Goal: Transaction & Acquisition: Purchase product/service

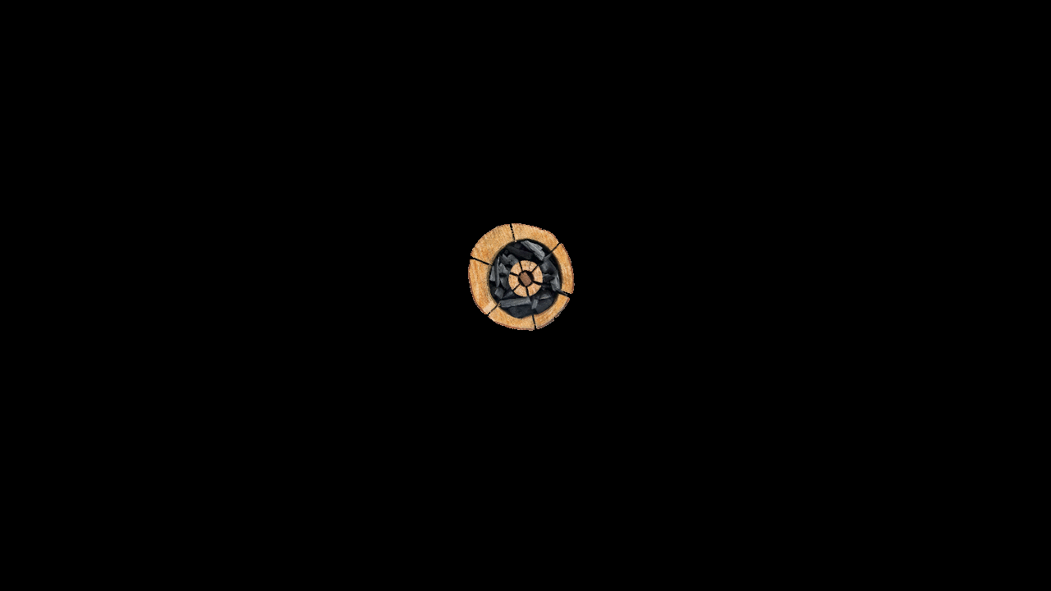
select select "CA"
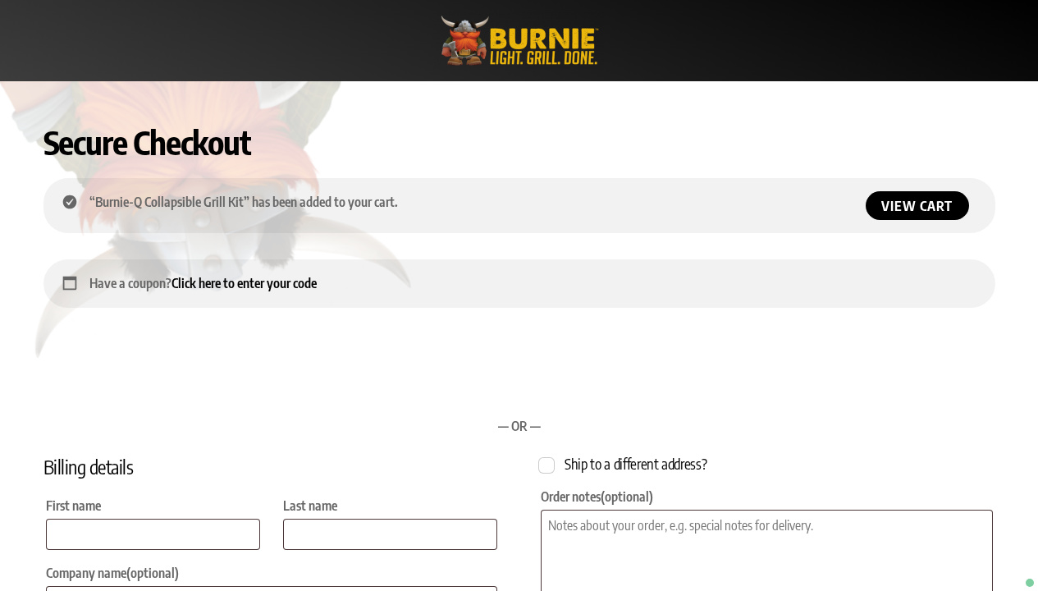
checkbox input "true"
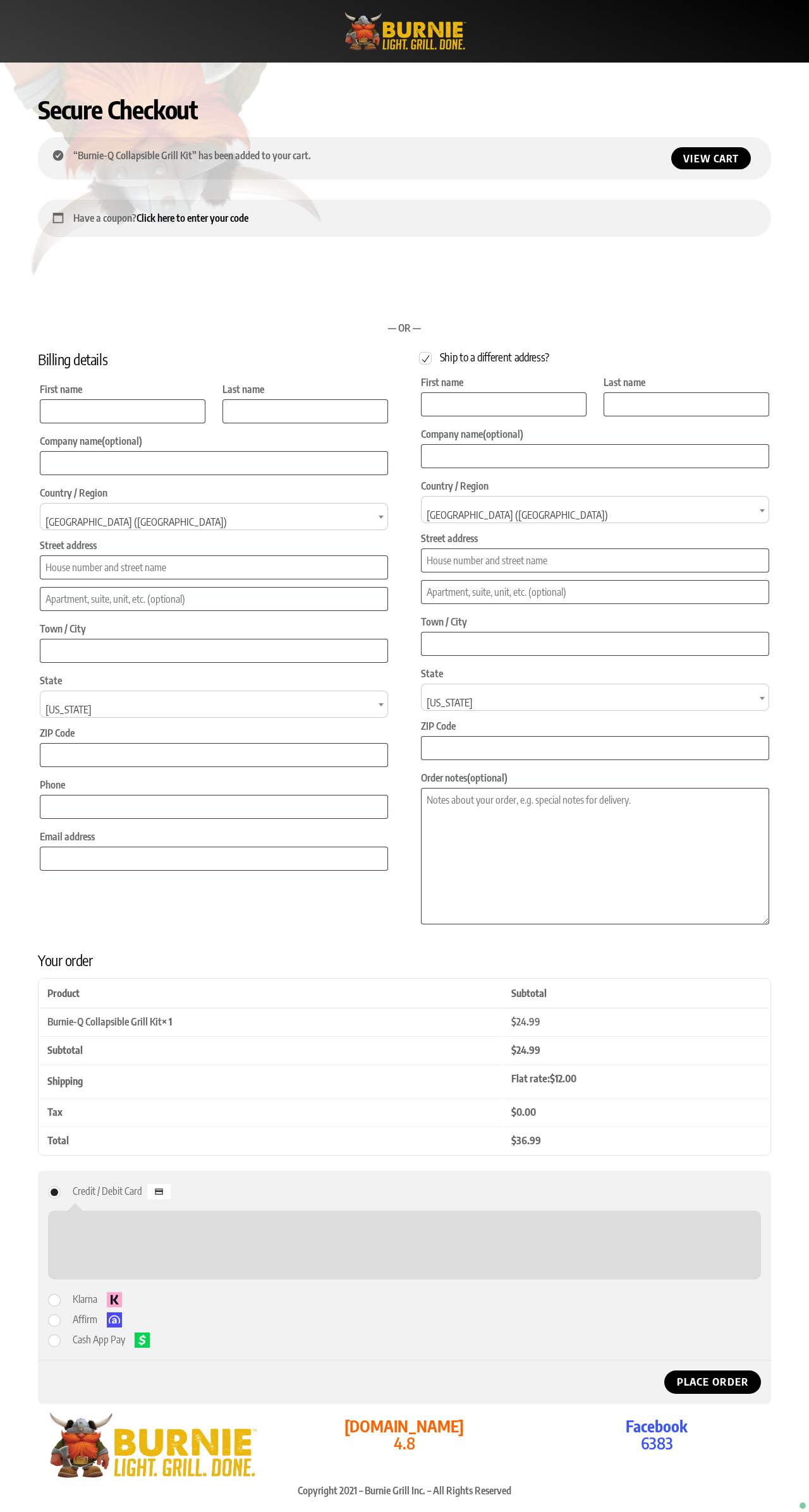
select select "CA"
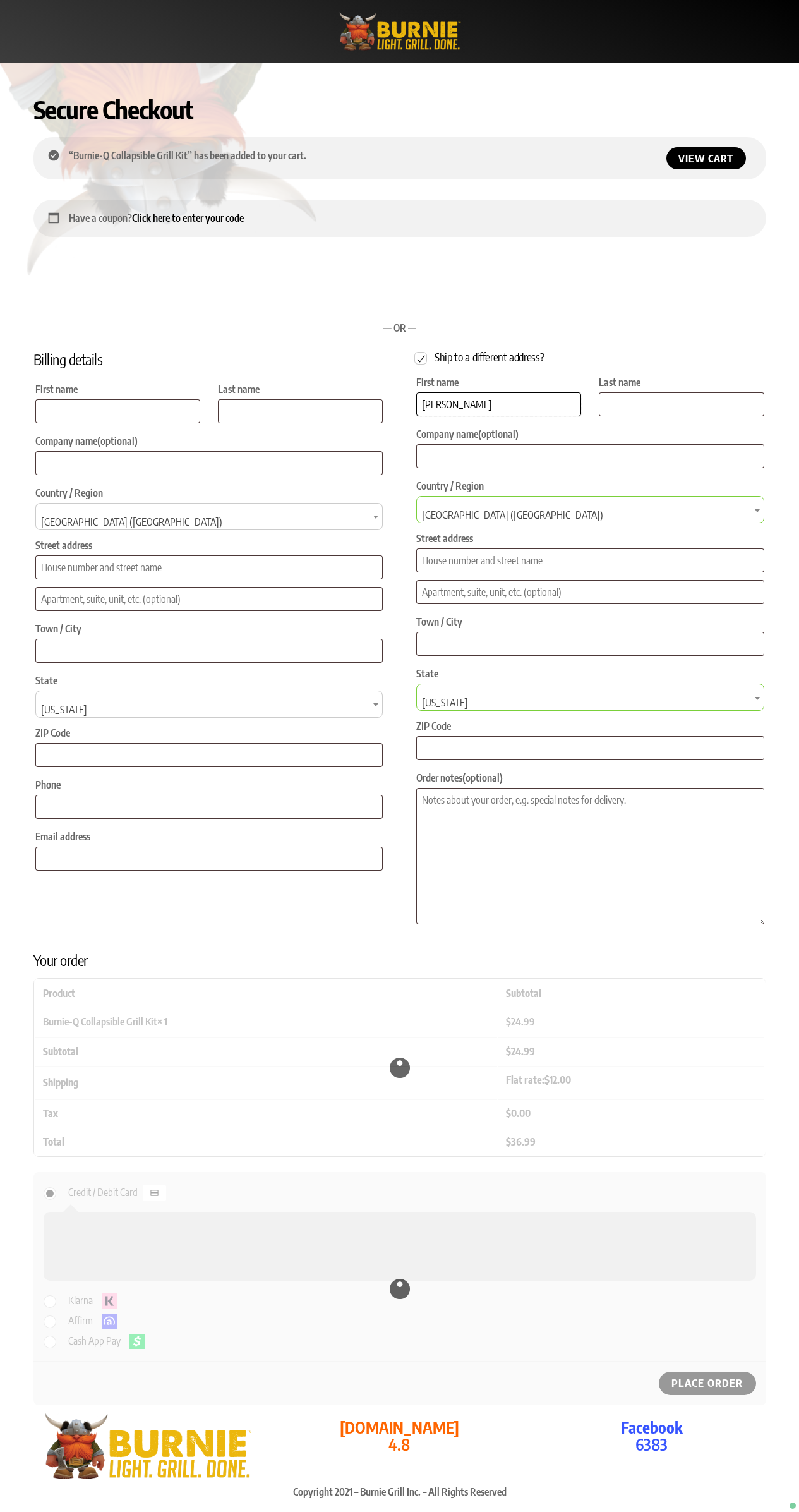
type input "[PERSON_NAME]"
type input "Doe"
type input "[STREET_ADDRESS][PERSON_NAME]"
type input "[GEOGRAPHIC_DATA]"
select select "WA"
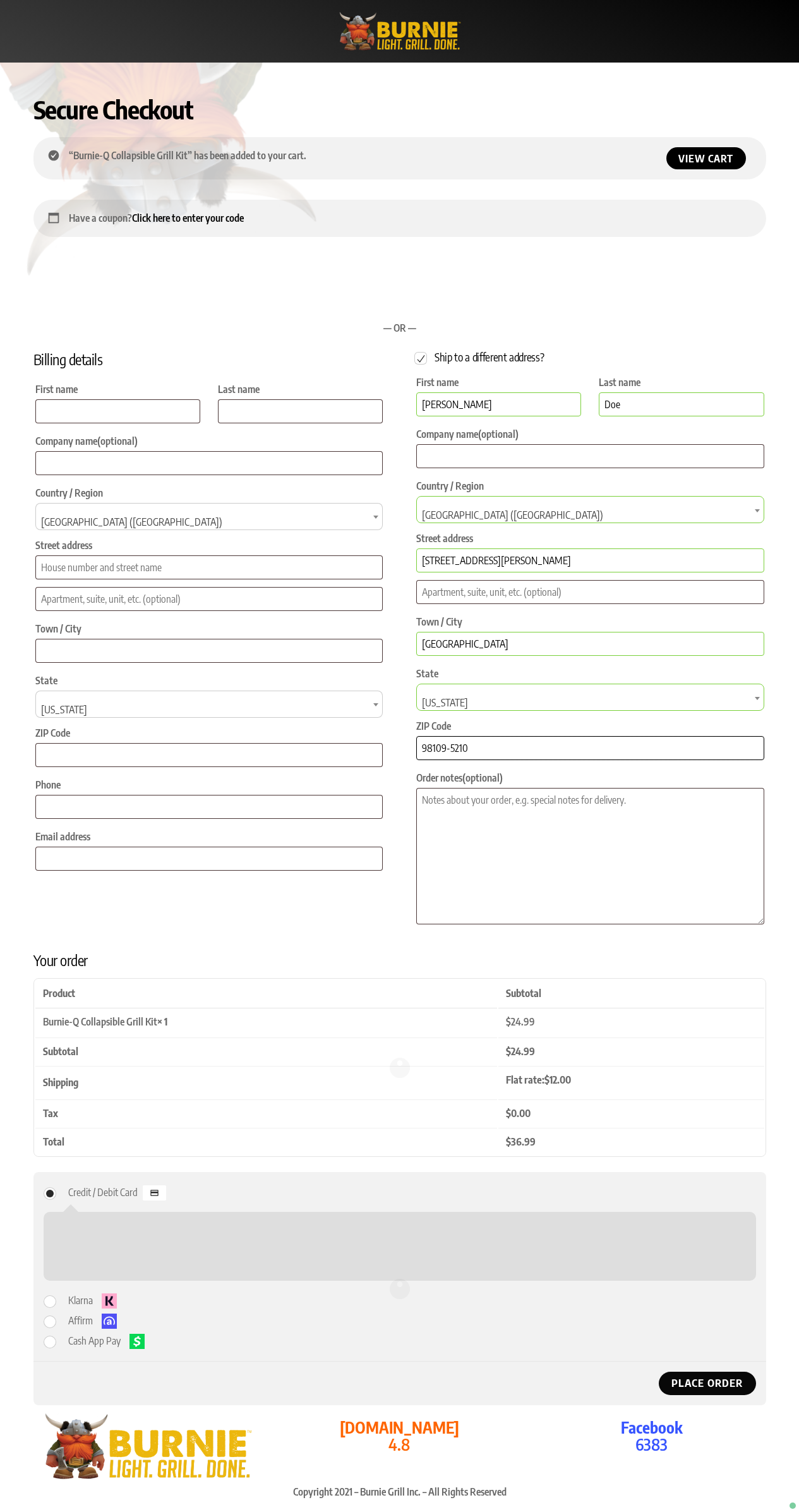
type input "98109-5210"
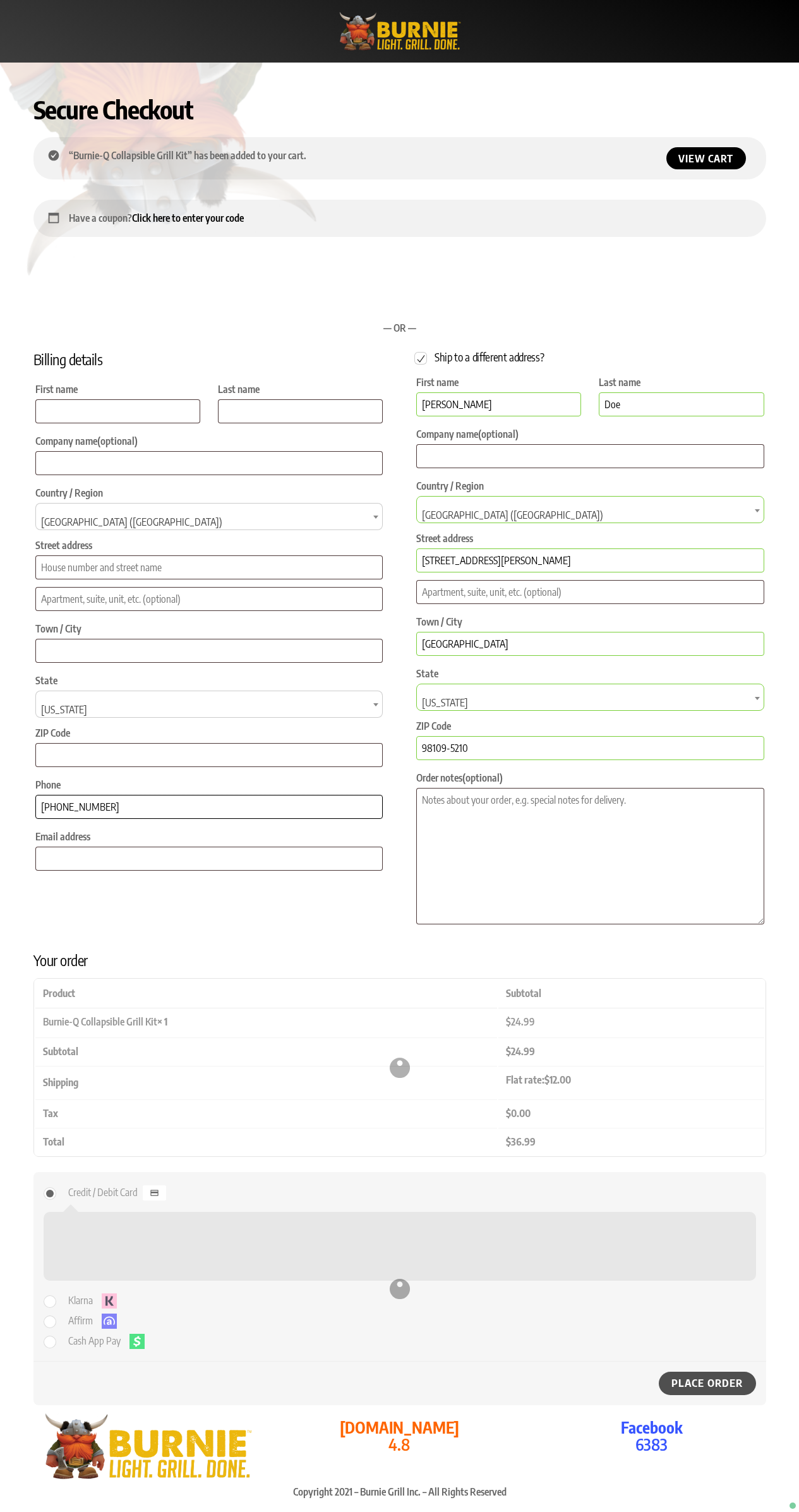
type input "[PHONE_NUMBER]"
